Goal: Information Seeking & Learning: Learn about a topic

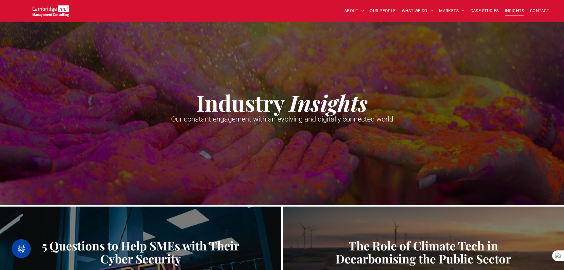
scroll to position [118, 0]
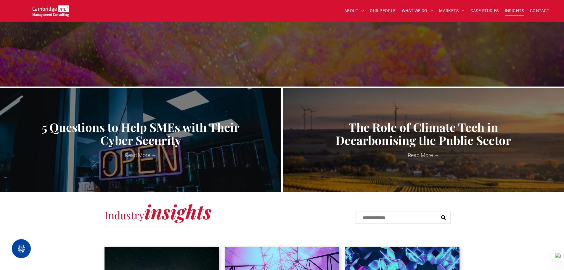
click at [49, 6] on img at bounding box center [51, 10] width 36 height 11
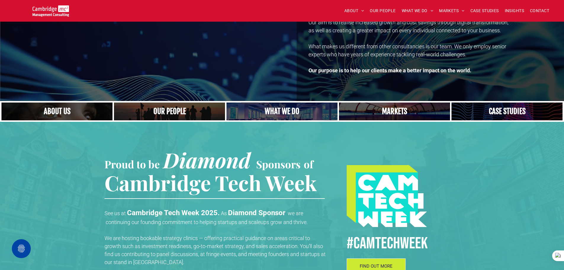
scroll to position [89, 0]
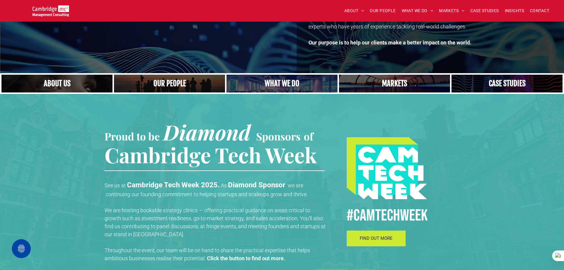
click at [388, 237] on span "FIND OUT MORE" at bounding box center [376, 237] width 33 height 5
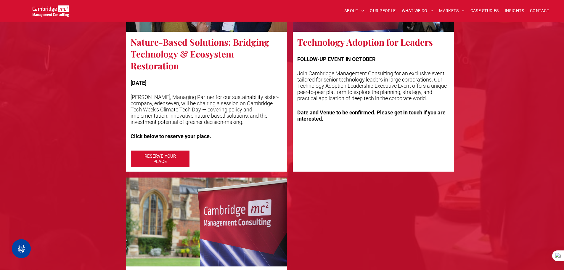
scroll to position [1302, 0]
